Goal: Task Accomplishment & Management: Manage account settings

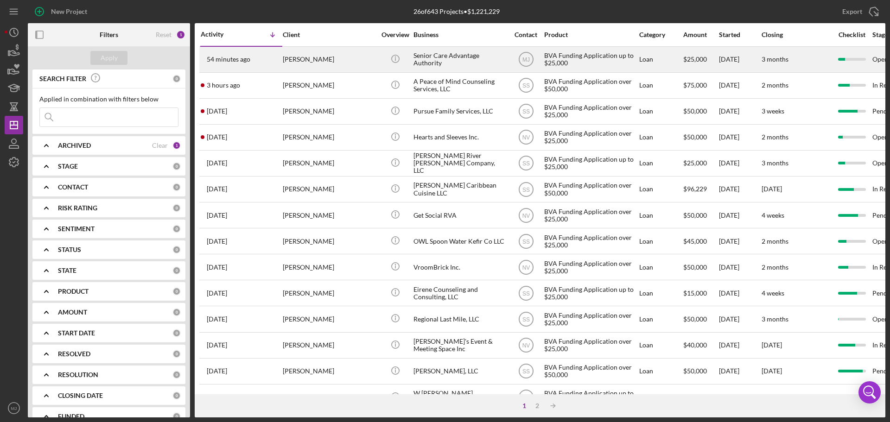
click at [272, 58] on div "54 minutes ago [PERSON_NAME]" at bounding box center [241, 59] width 81 height 25
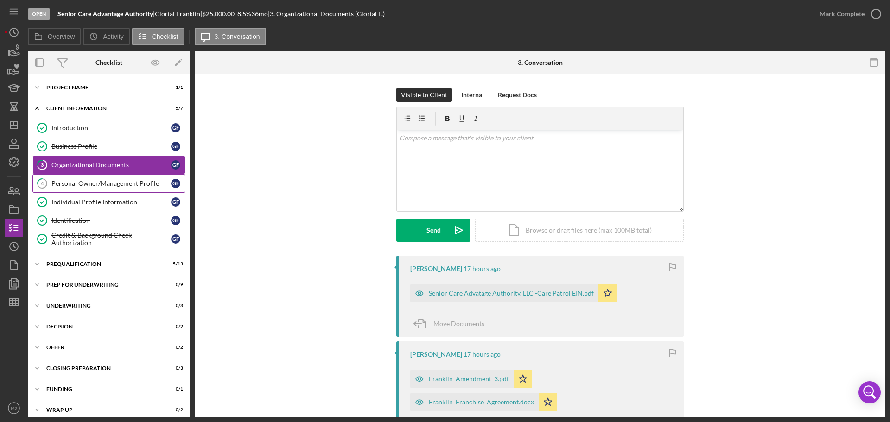
click at [61, 187] on div "Personal Owner/Management Profile" at bounding box center [111, 183] width 120 height 7
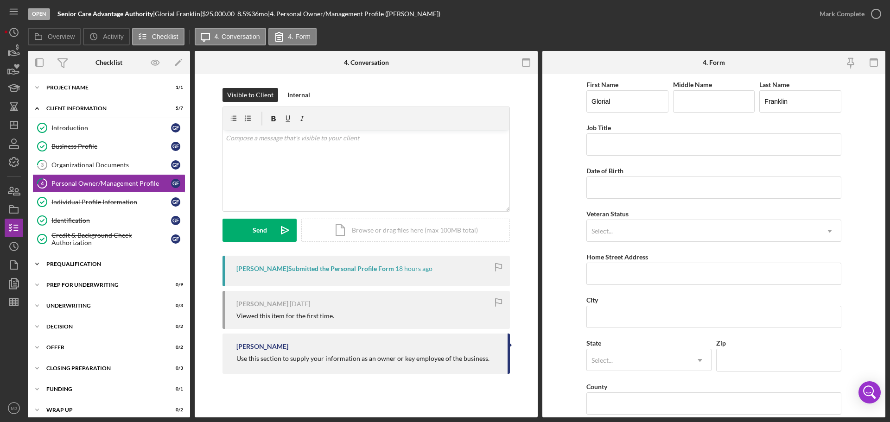
click at [74, 265] on div "Prequalification" at bounding box center [112, 264] width 132 height 6
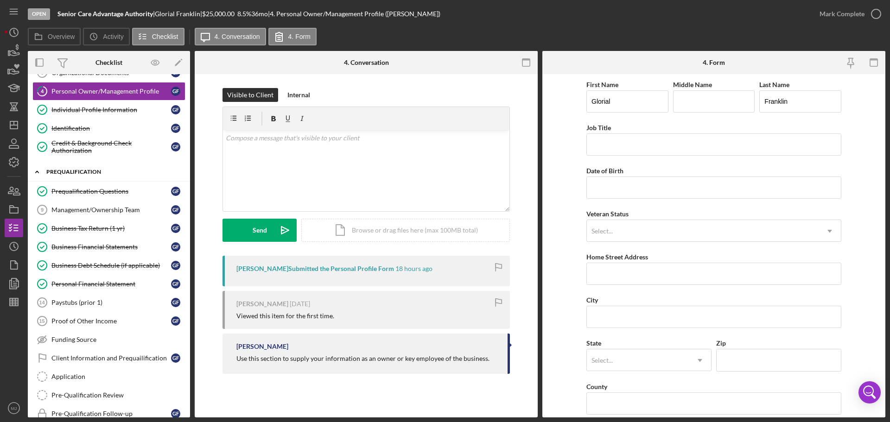
scroll to position [93, 0]
click at [72, 206] on div "Management/Ownership Team" at bounding box center [111, 209] width 120 height 7
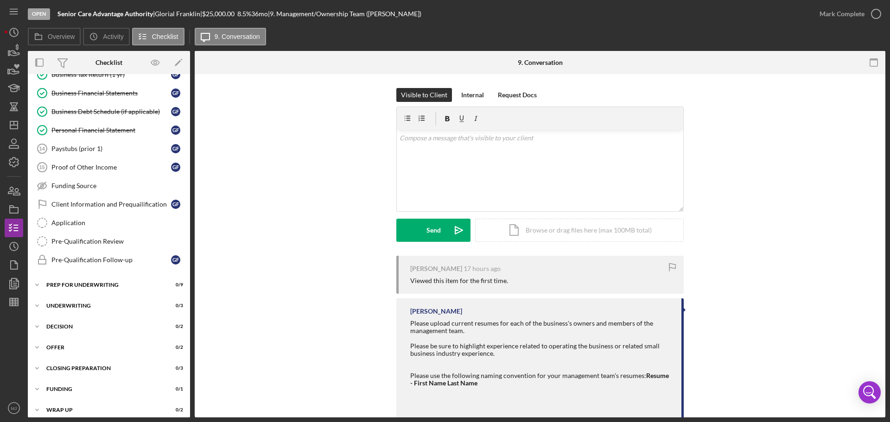
scroll to position [253, 0]
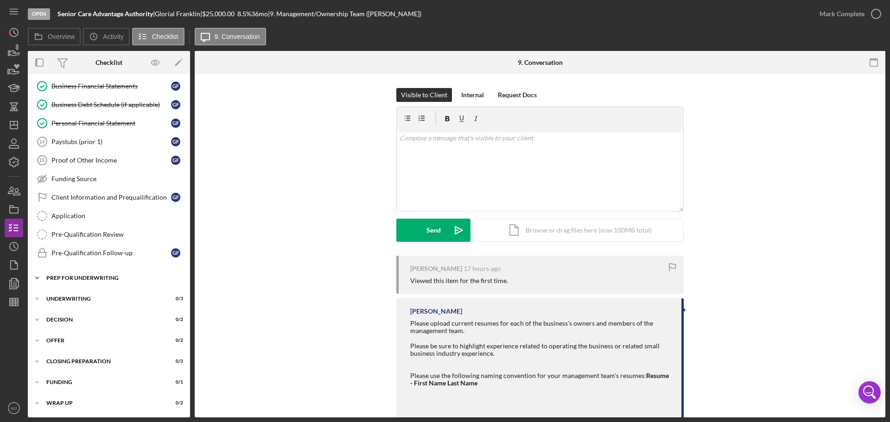
click at [76, 278] on div "Prep for Underwriting" at bounding box center [112, 278] width 132 height 6
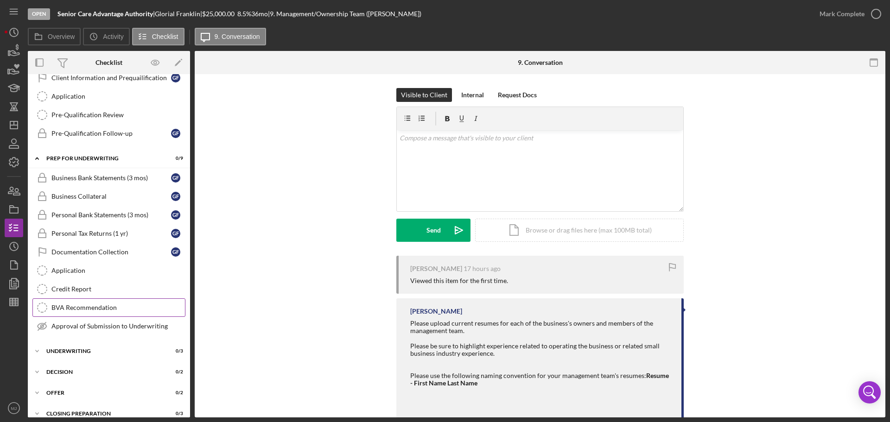
scroll to position [392, 0]
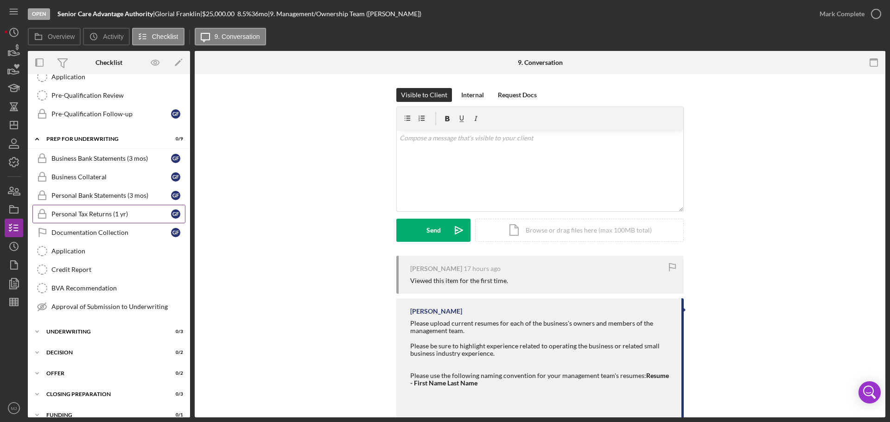
click at [70, 214] on div "Personal Tax Returns (1 yr)" at bounding box center [111, 213] width 120 height 7
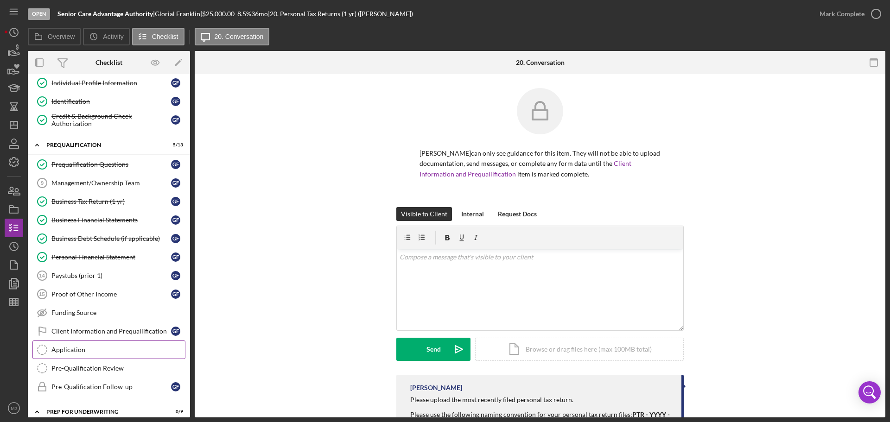
scroll to position [114, 0]
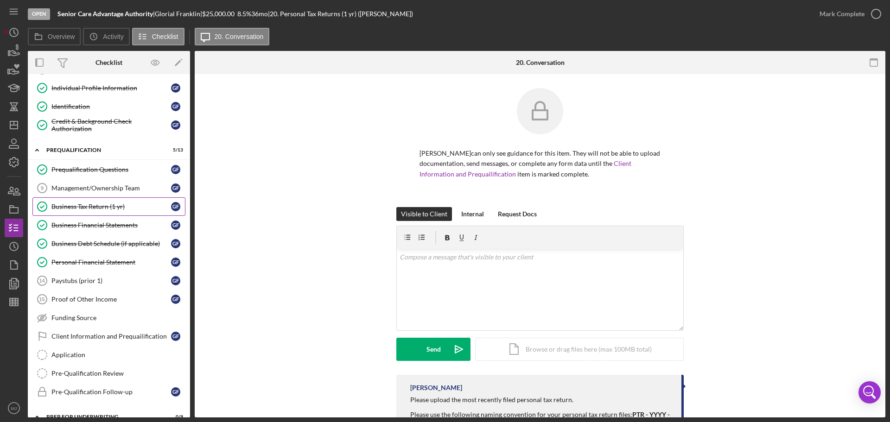
click at [86, 206] on div "Business Tax Return (1 yr)" at bounding box center [111, 206] width 120 height 7
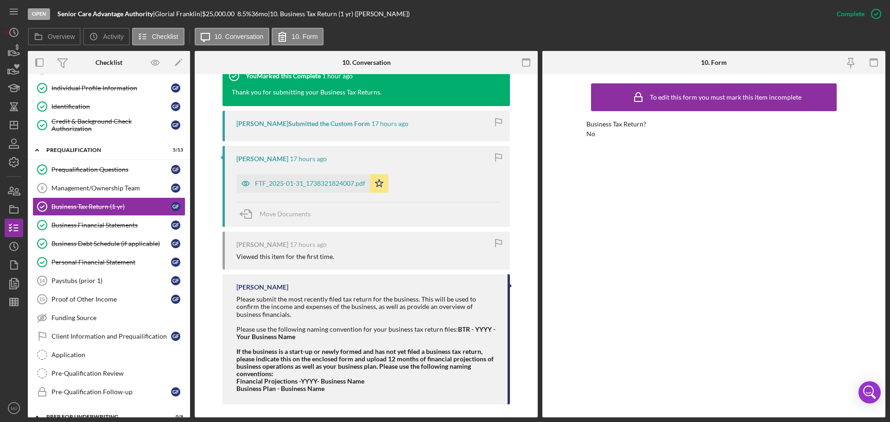
scroll to position [403, 0]
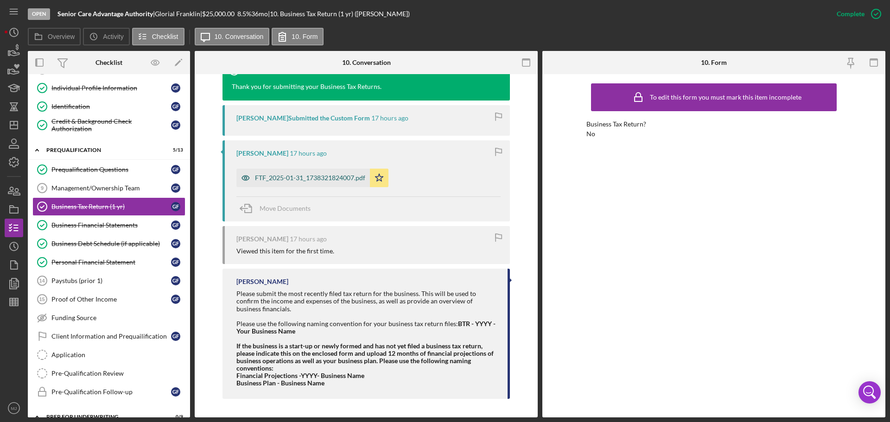
click at [307, 177] on div "FTF_2025-01-31_1738321824007.pdf" at bounding box center [310, 177] width 110 height 7
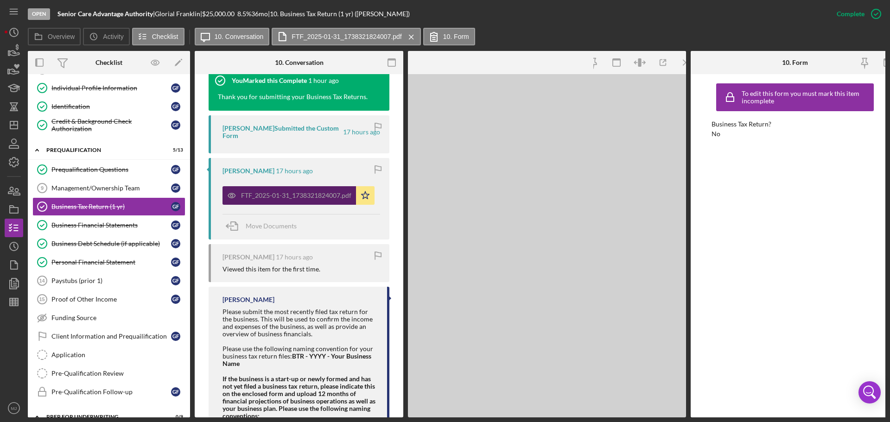
scroll to position [413, 0]
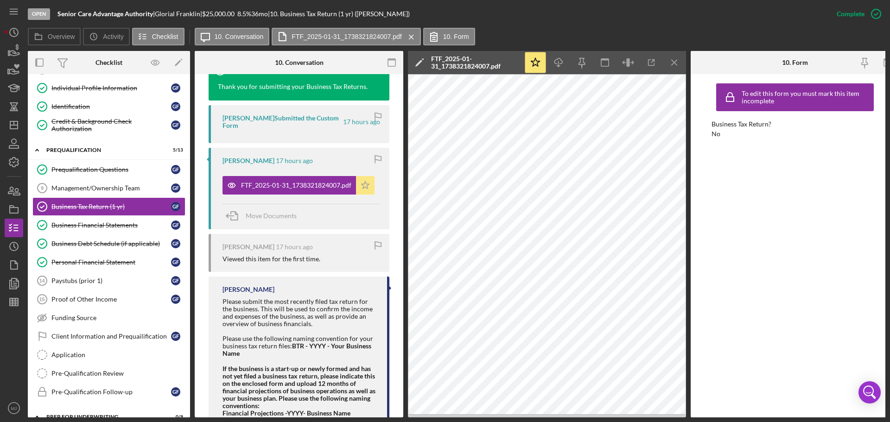
click at [367, 190] on icon "Icon/Star" at bounding box center [365, 185] width 19 height 19
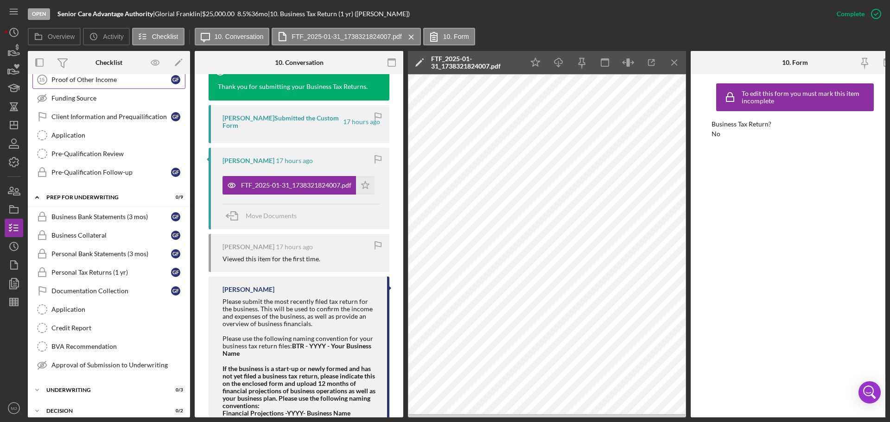
scroll to position [346, 0]
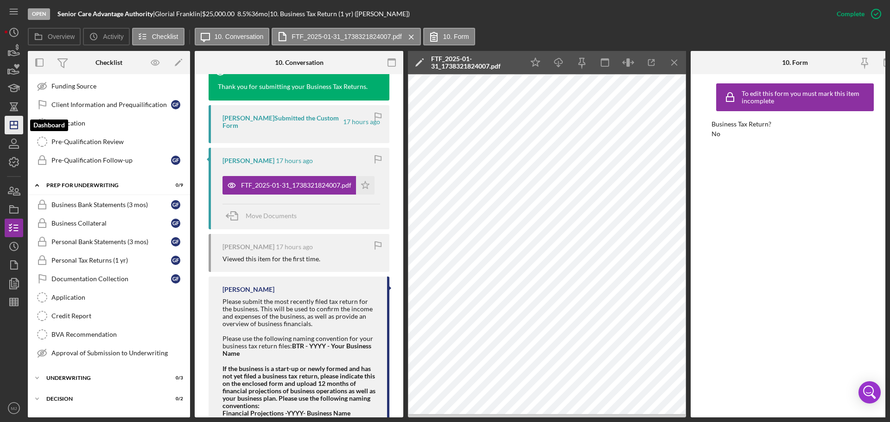
click at [8, 130] on icon "Icon/Dashboard" at bounding box center [13, 125] width 23 height 23
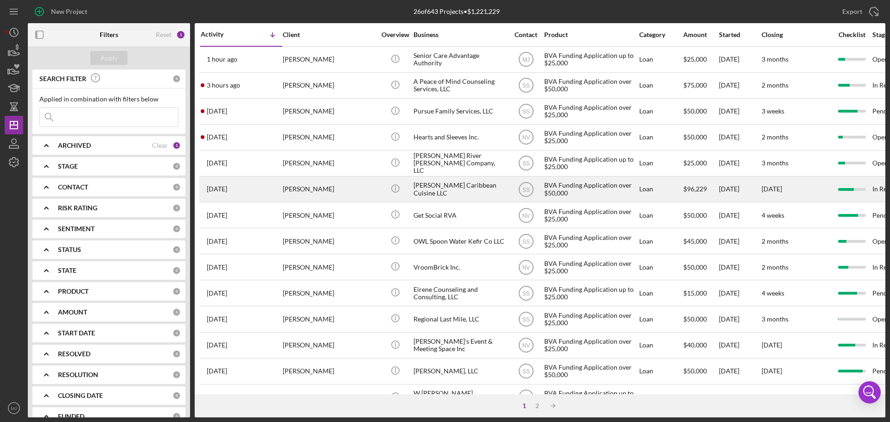
click at [307, 189] on div "[PERSON_NAME]" at bounding box center [329, 189] width 93 height 25
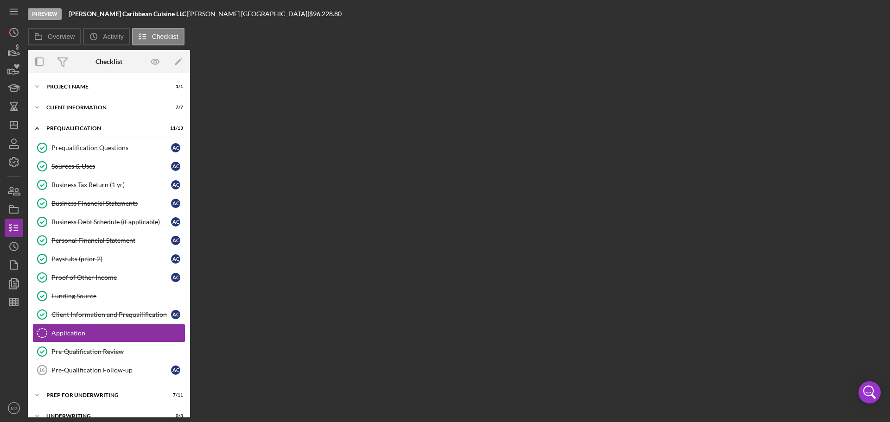
scroll to position [89, 0]
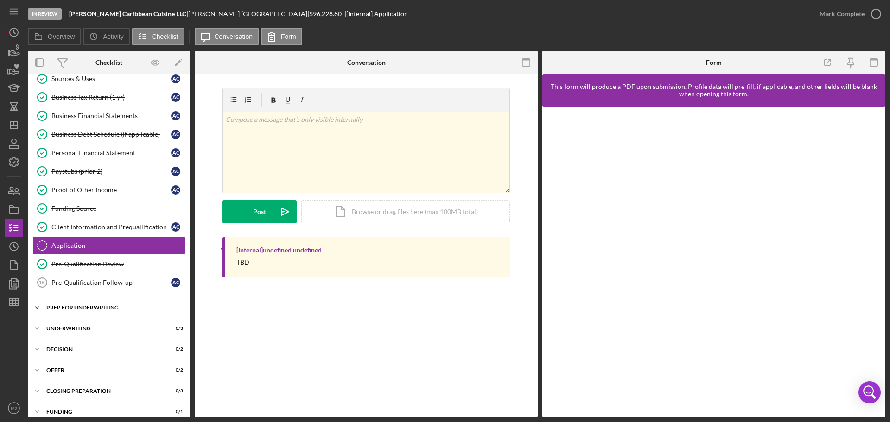
click at [62, 310] on div "Prep for Underwriting" at bounding box center [112, 308] width 132 height 6
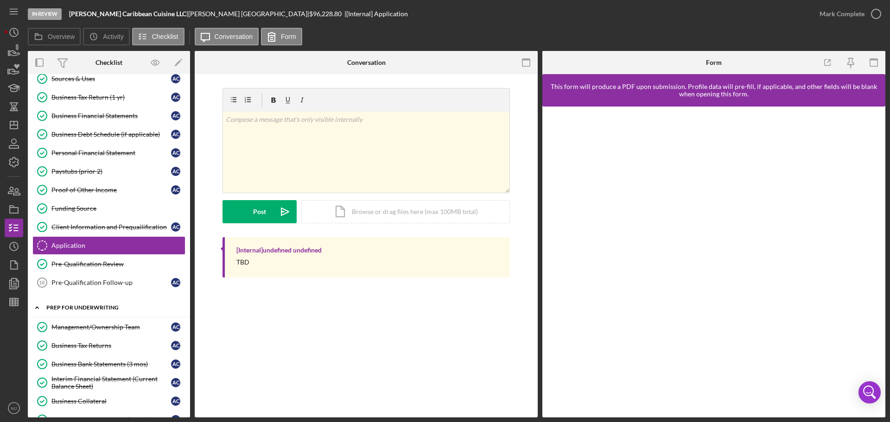
scroll to position [320, 0]
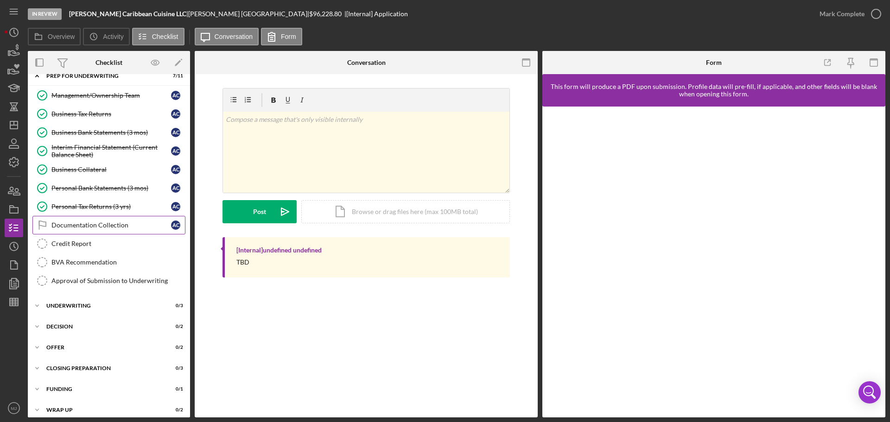
click at [76, 228] on div "Documentation Collection" at bounding box center [111, 225] width 120 height 7
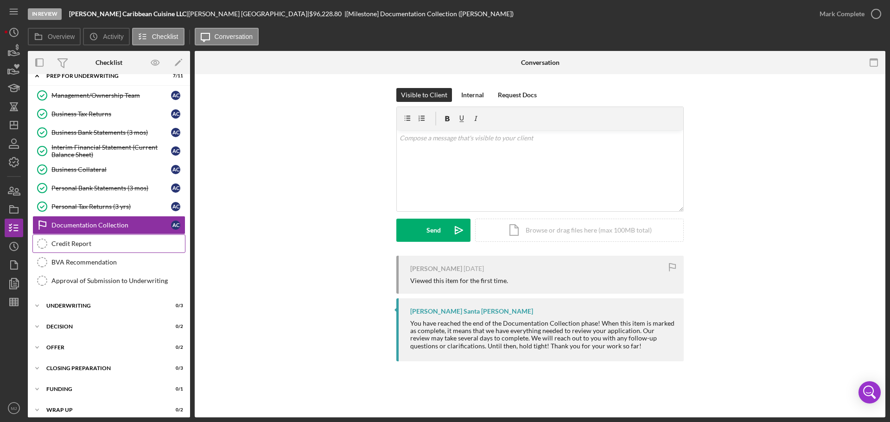
click at [78, 242] on div "Credit Report" at bounding box center [117, 243] width 133 height 7
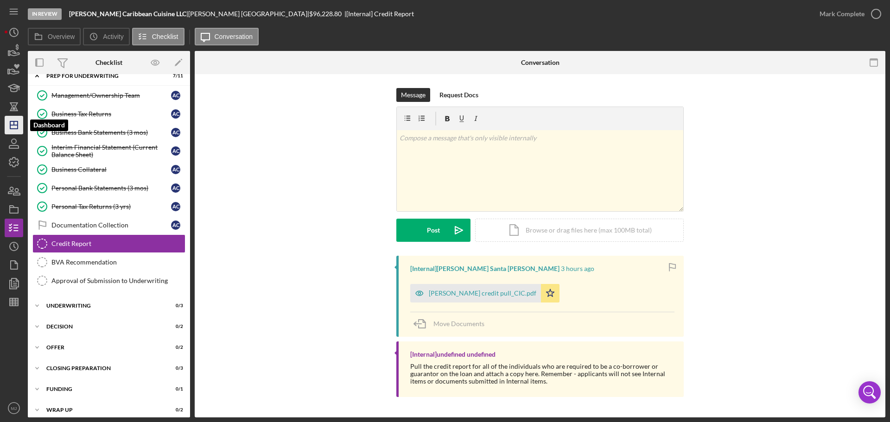
click at [19, 125] on icon "Icon/Dashboard" at bounding box center [13, 125] width 23 height 23
